Goal: Task Accomplishment & Management: Manage account settings

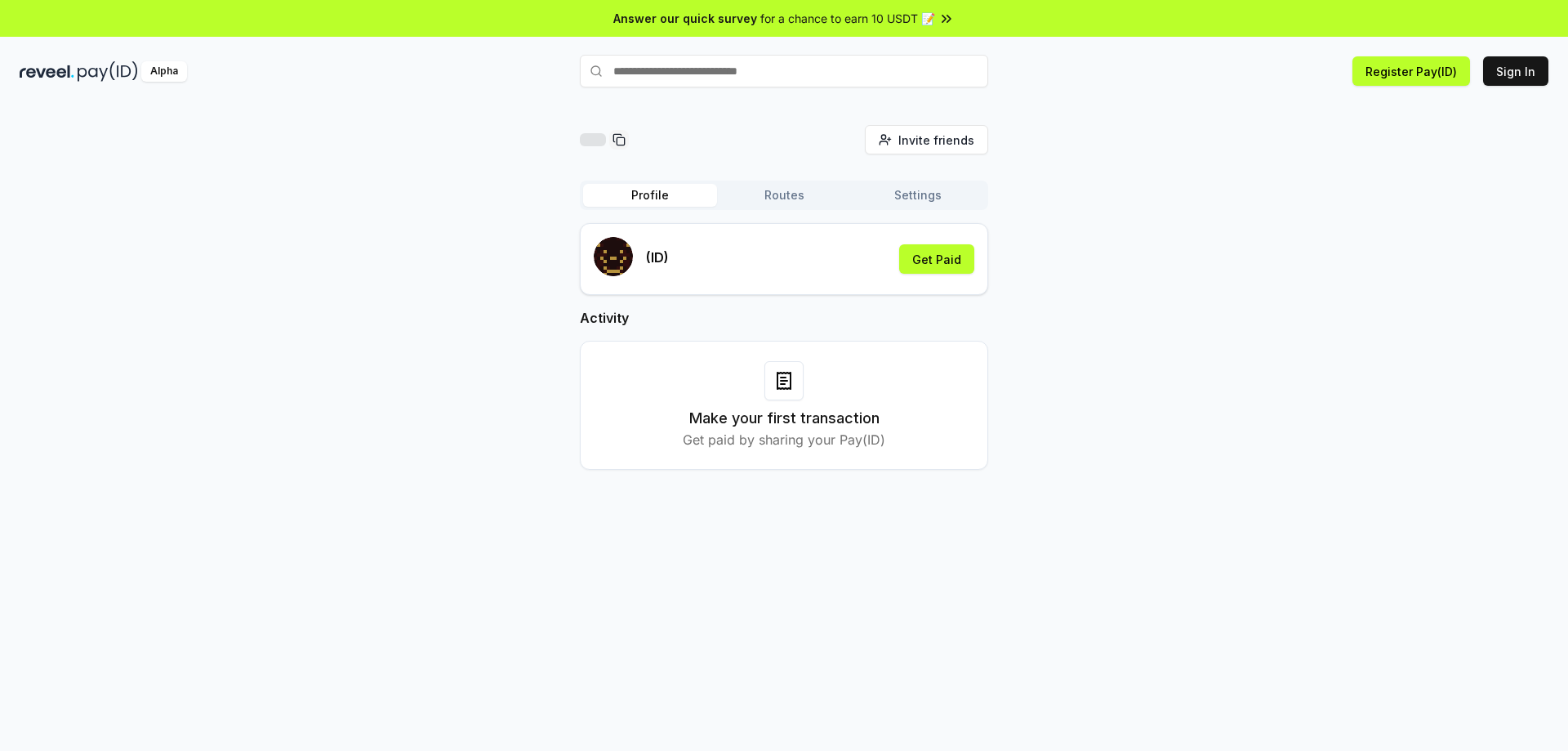
click at [785, 194] on button "Routes" at bounding box center [784, 195] width 134 height 23
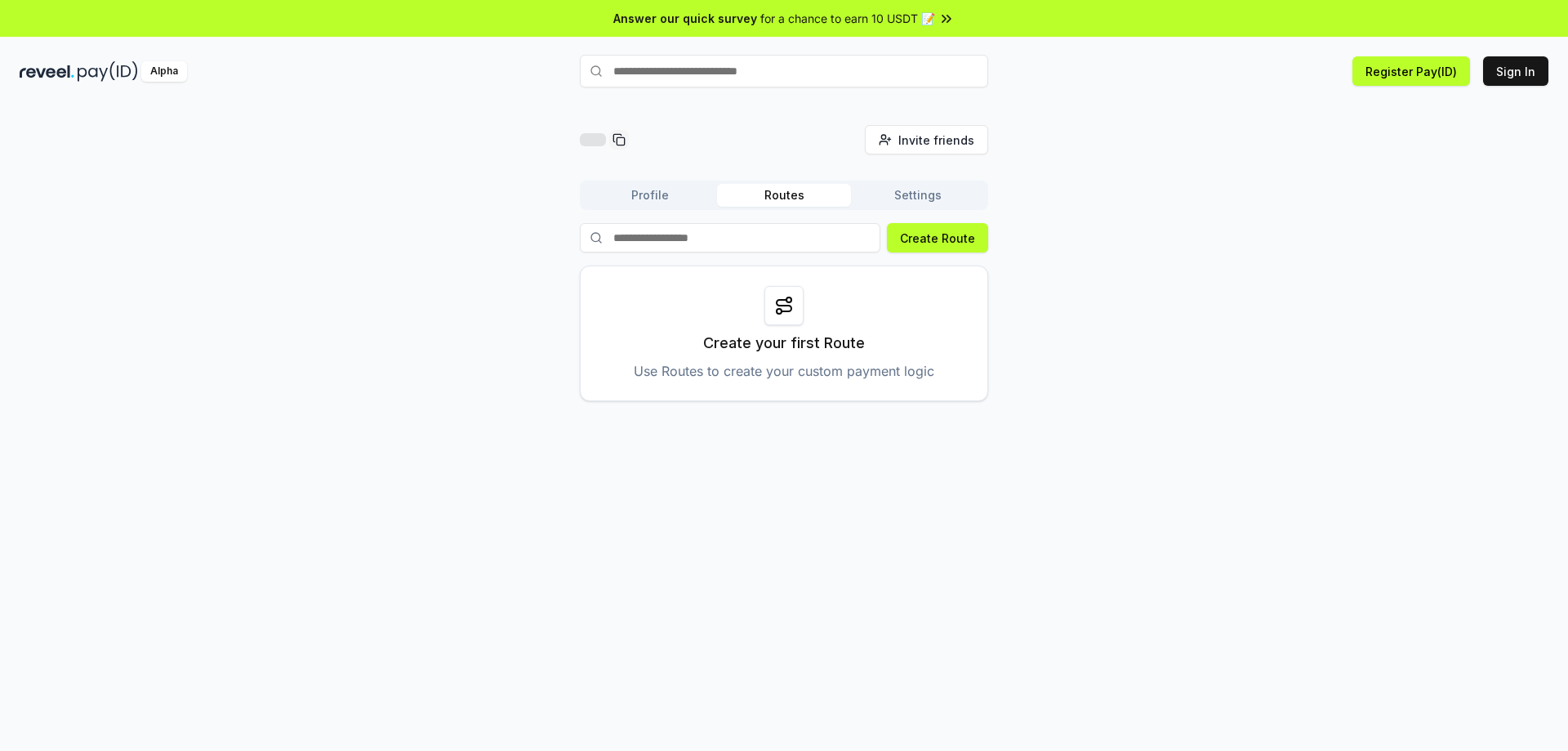
click at [917, 199] on button "Settings" at bounding box center [918, 195] width 134 height 23
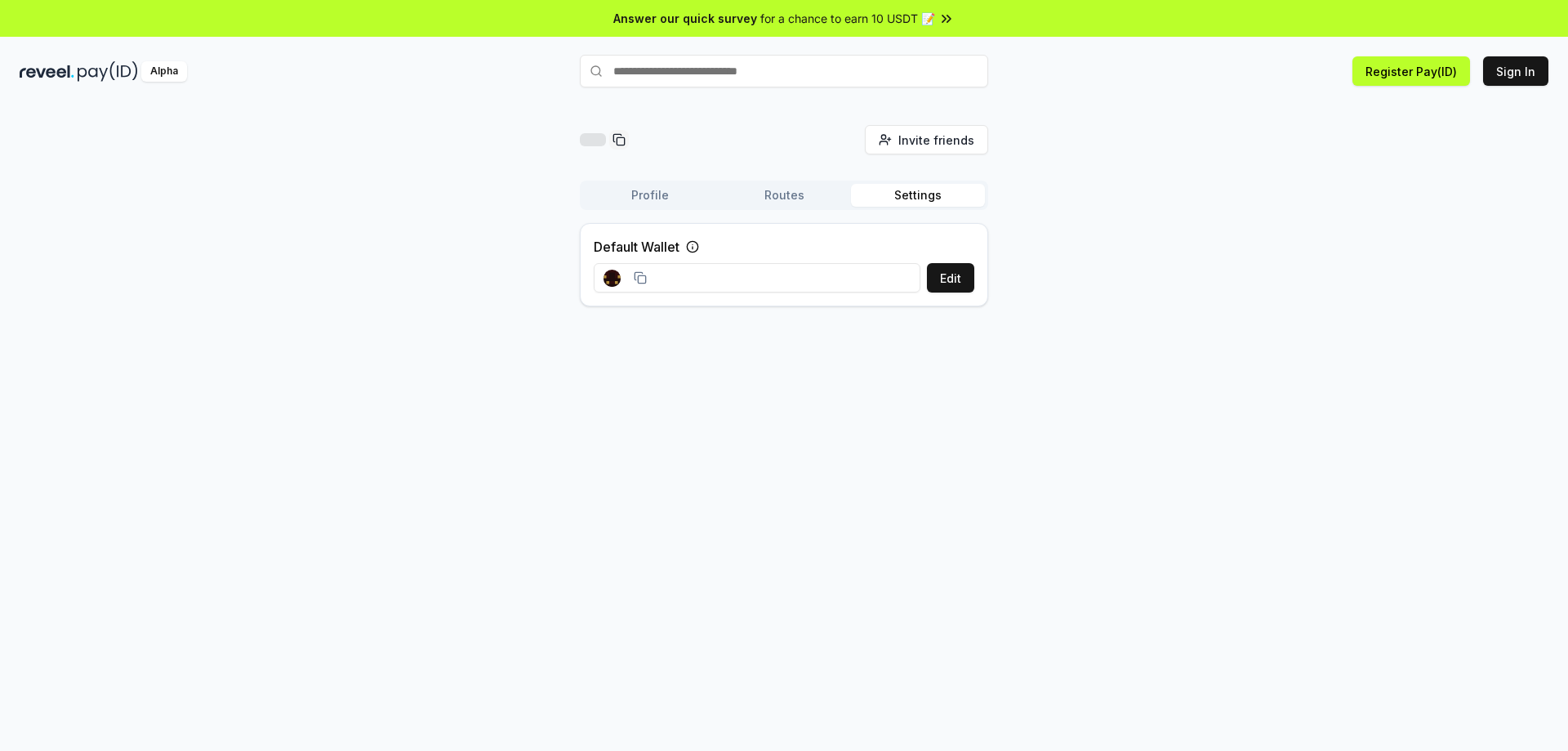
click at [648, 196] on button "Profile" at bounding box center [650, 195] width 134 height 23
